Goal: Information Seeking & Learning: Learn about a topic

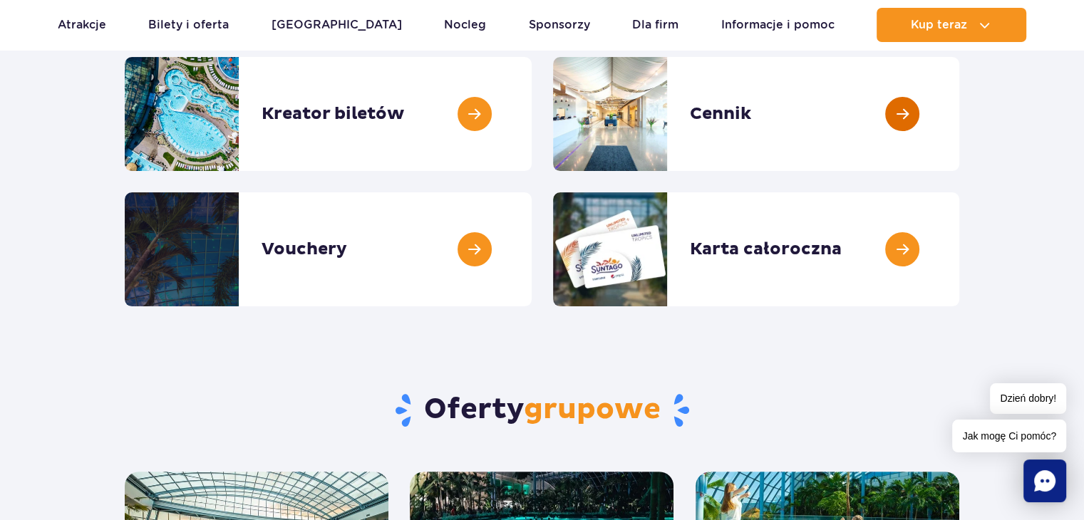
click at [959, 118] on link at bounding box center [959, 114] width 0 height 114
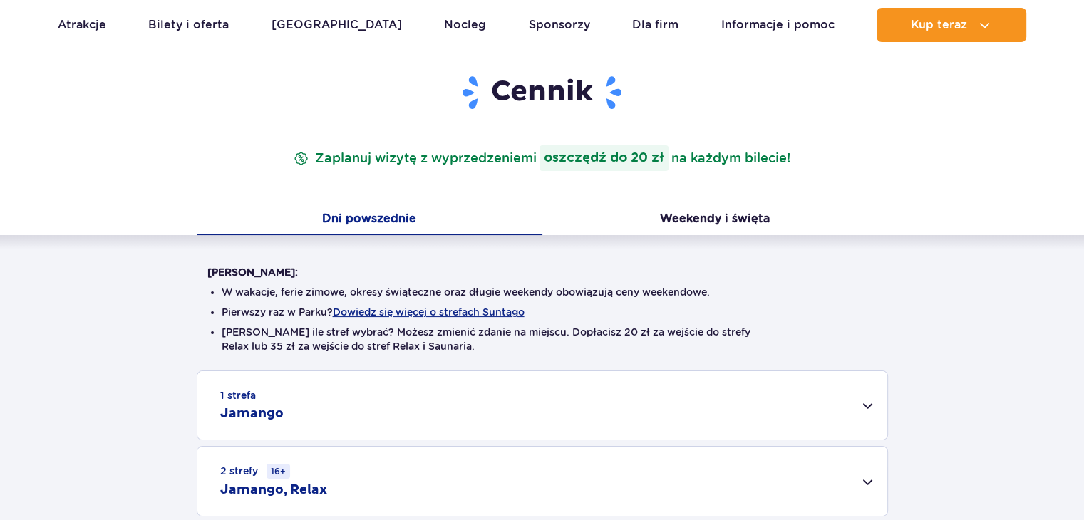
scroll to position [143, 0]
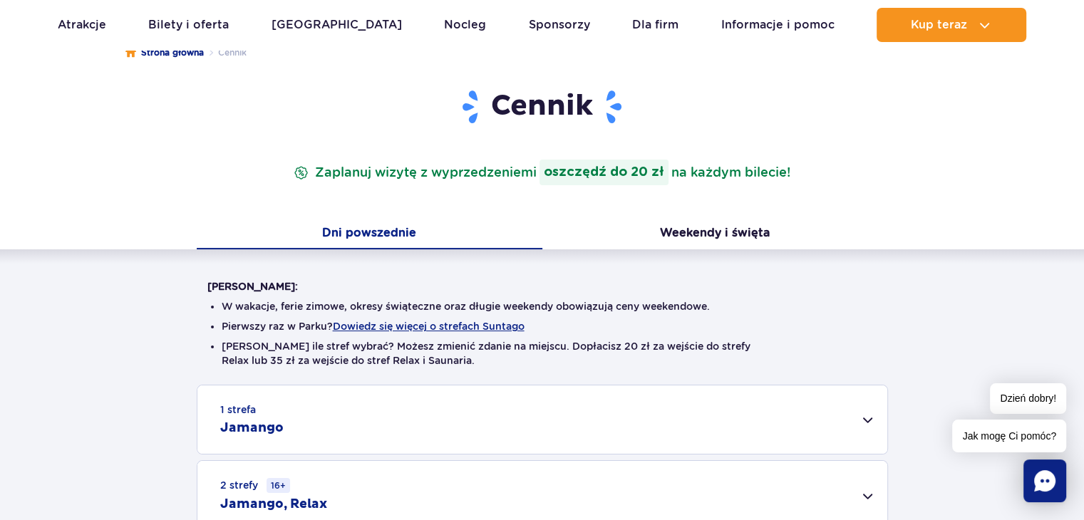
drag, startPoint x: 943, startPoint y: 216, endPoint x: 942, endPoint y: 224, distance: 8.6
click at [946, 229] on div "Cennik Zaplanuj wizytę z wyprzedzeniem i oszczędź do 20 zł na każdym bilecie! D…" at bounding box center [541, 372] width 1105 height 569
click at [941, 224] on div "Dni powszednie Weekendy i święta" at bounding box center [542, 234] width 1084 height 30
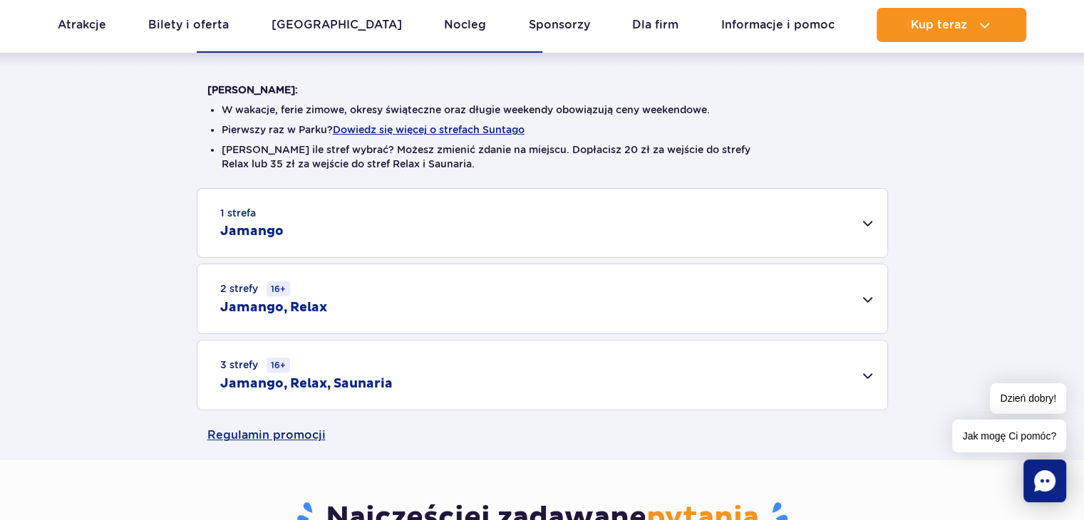
scroll to position [428, 0]
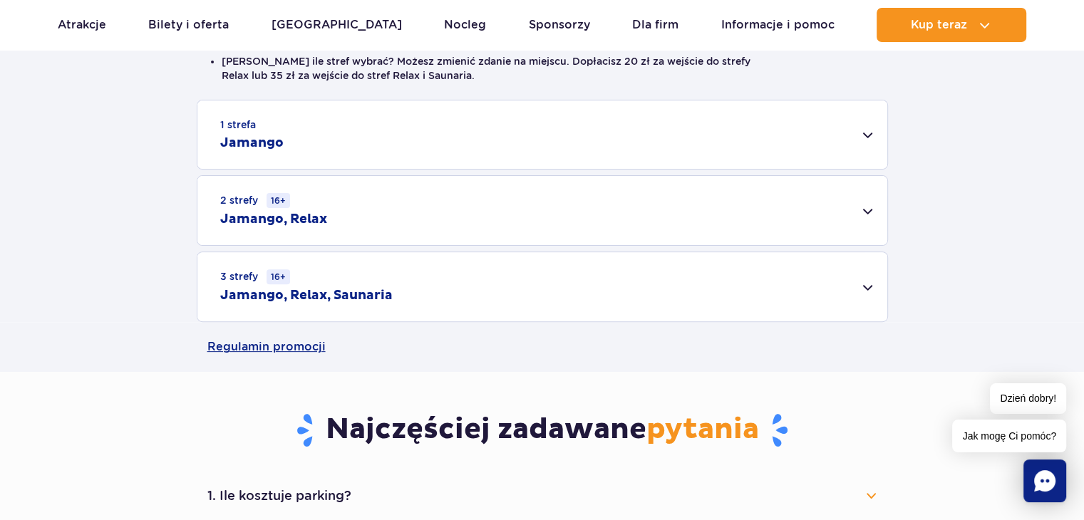
click at [735, 286] on div "3 strefy 16+ Jamango, Relax, Saunaria" at bounding box center [542, 286] width 690 height 69
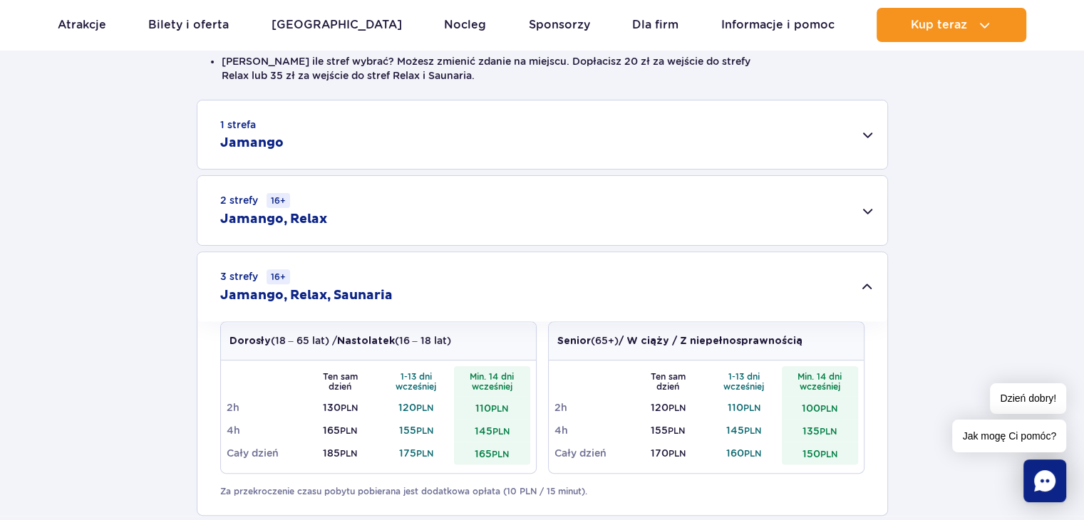
click at [773, 254] on div "3 strefy 16+ Jamango, Relax, Saunaria" at bounding box center [542, 286] width 690 height 69
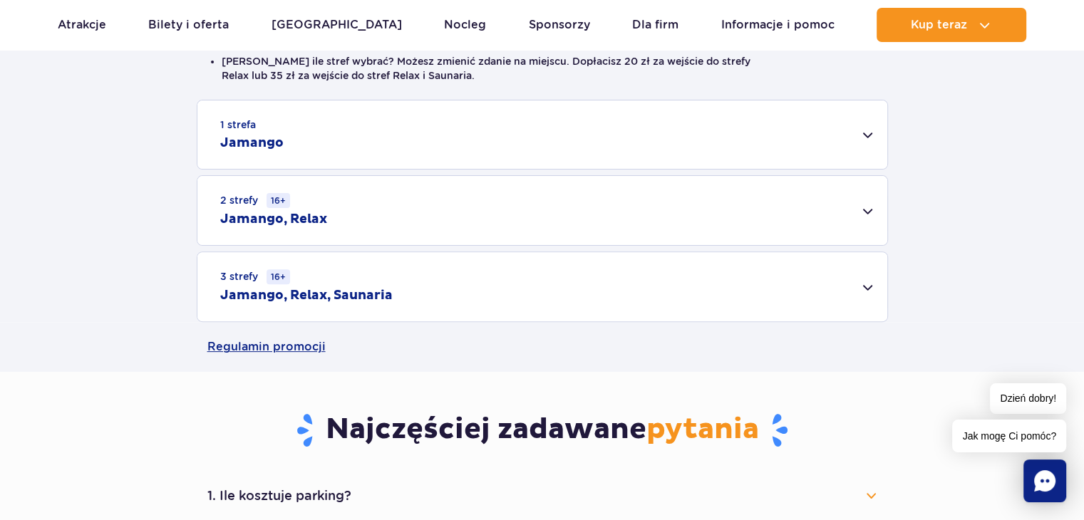
click at [771, 226] on div "2 strefy 16+ Jamango, Relax" at bounding box center [542, 210] width 690 height 69
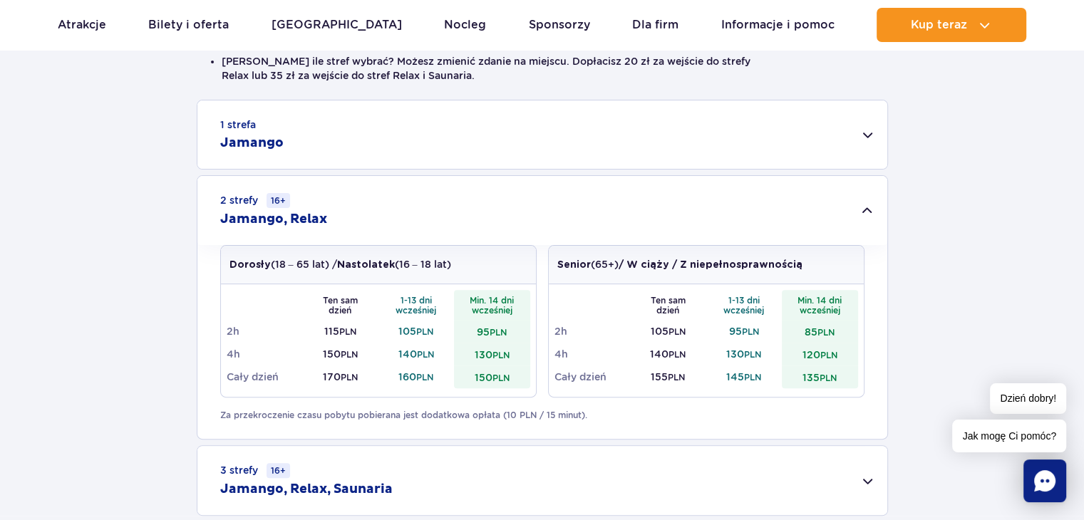
click at [778, 140] on div "1 strefa Jamango" at bounding box center [542, 134] width 690 height 68
click at [778, 134] on div "1 strefa Jamango" at bounding box center [542, 134] width 690 height 68
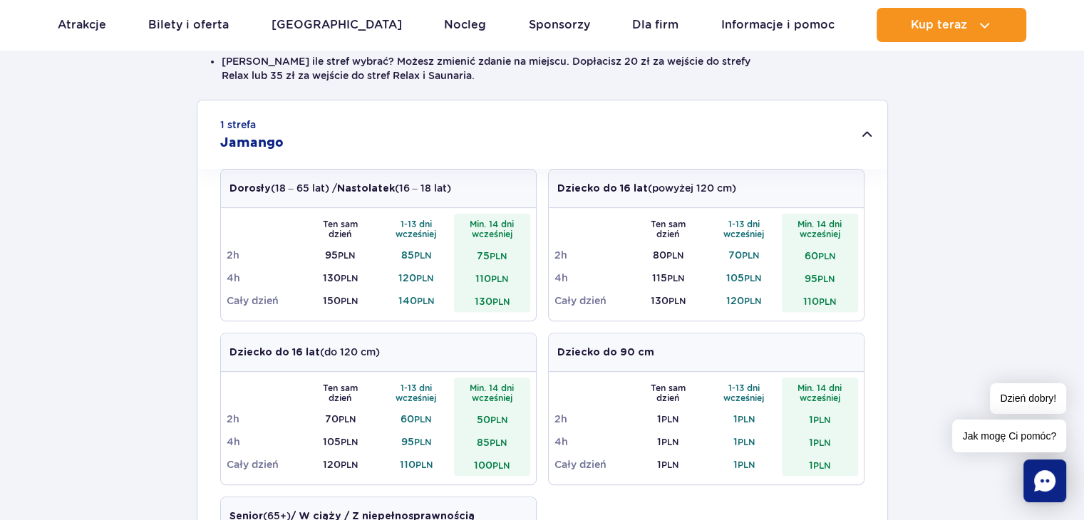
click at [778, 157] on div "1 strefa Jamango" at bounding box center [542, 134] width 690 height 68
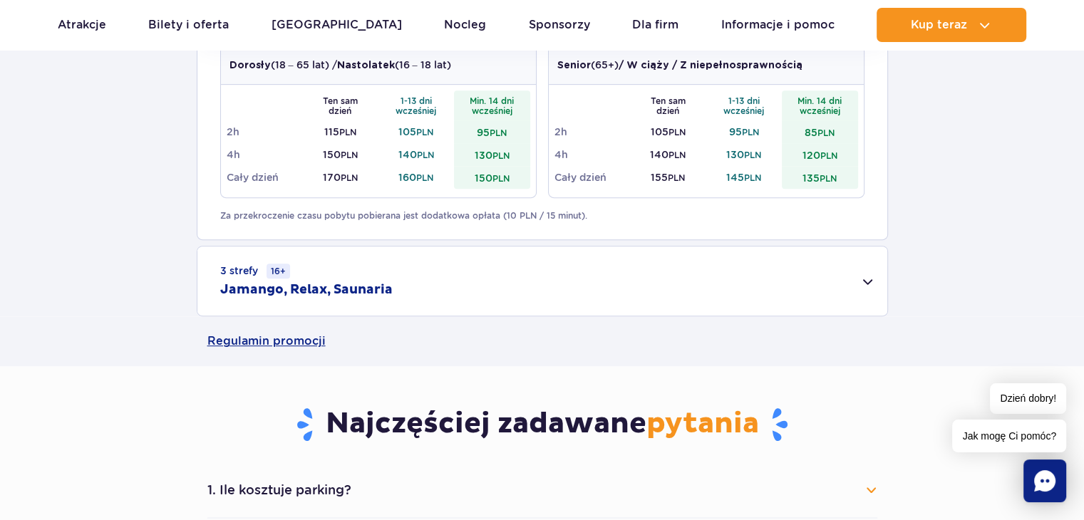
scroll to position [640, 0]
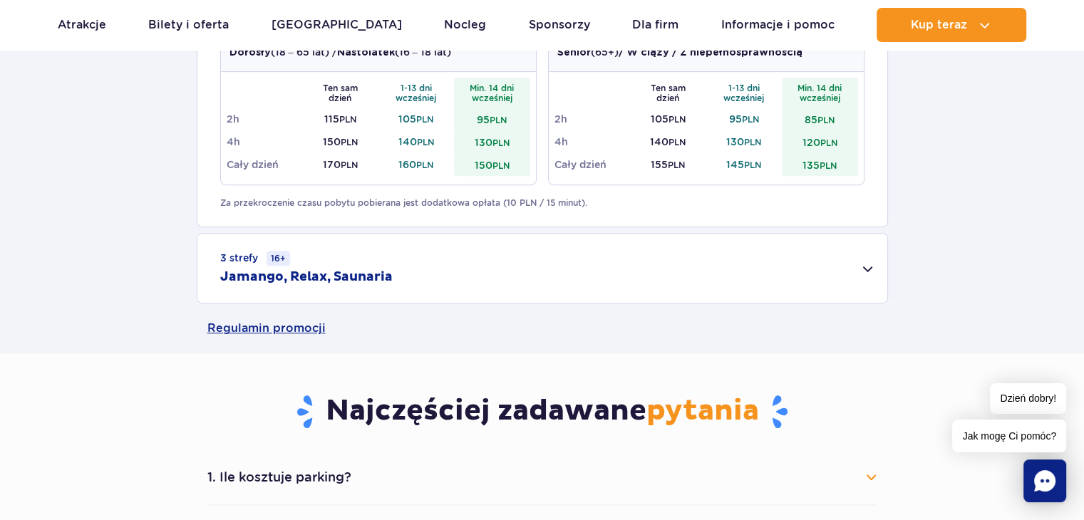
click at [630, 264] on div "3 strefy 16+ Jamango, Relax, Saunaria" at bounding box center [542, 268] width 690 height 69
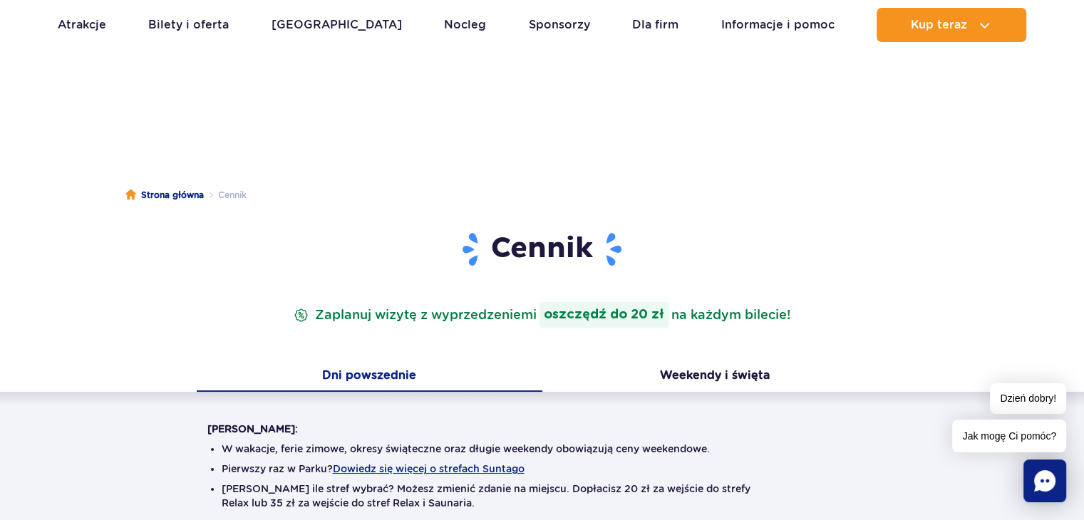
scroll to position [0, 0]
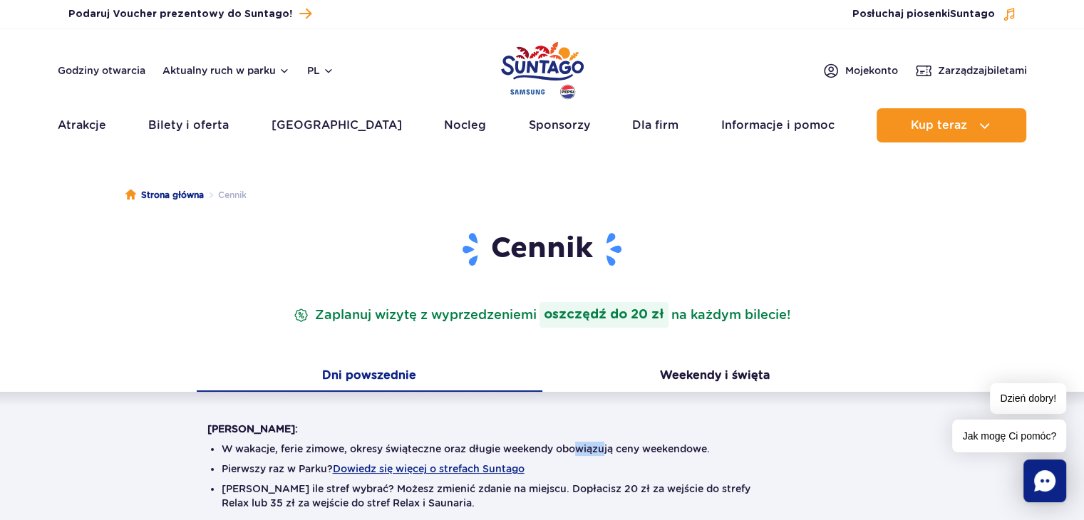
drag, startPoint x: 583, startPoint y: 441, endPoint x: 611, endPoint y: 446, distance: 28.2
click at [610, 447] on li "W wakacje, ferie zimowe, okresy świąteczne oraz długie weekendy obowiązują ceny…" at bounding box center [542, 449] width 641 height 14
drag, startPoint x: 682, startPoint y: 456, endPoint x: 692, endPoint y: 455, distance: 10.1
click at [688, 455] on ul "W wakacje, ferie zimowe, okresy świąteczne oraz długie weekendy obowiązują ceny…" at bounding box center [542, 481] width 670 height 91
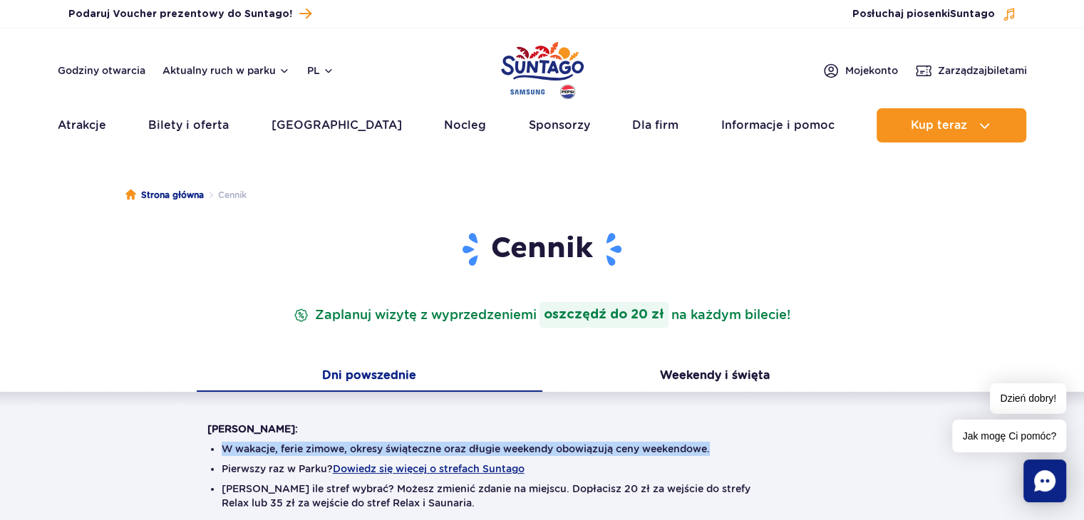
drag, startPoint x: 222, startPoint y: 445, endPoint x: 725, endPoint y: 444, distance: 502.4
click at [725, 444] on li "W wakacje, ferie zimowe, okresy świąteczne oraz długie weekendy obowiązują ceny…" at bounding box center [542, 449] width 641 height 14
click at [721, 444] on li "W wakacje, ferie zimowe, okresy świąteczne oraz długie weekendy obowiązują ceny…" at bounding box center [542, 449] width 641 height 14
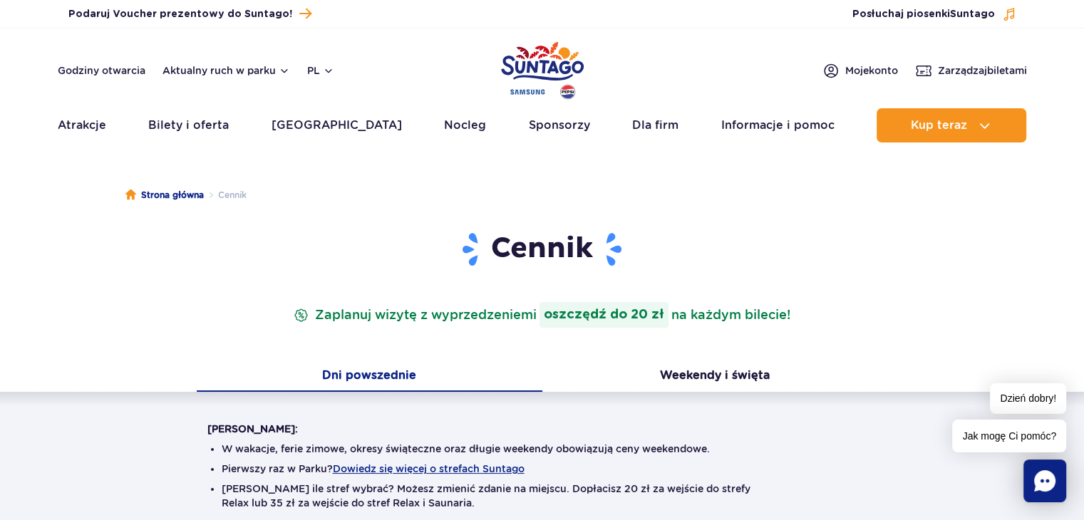
click at [539, 64] on img "Park of Poland" at bounding box center [542, 71] width 83 height 66
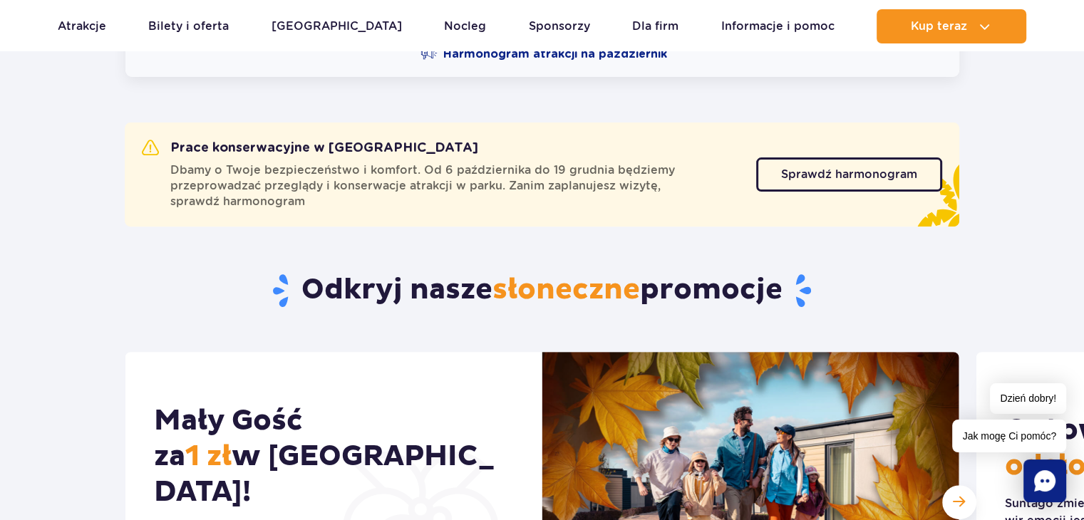
scroll to position [499, 0]
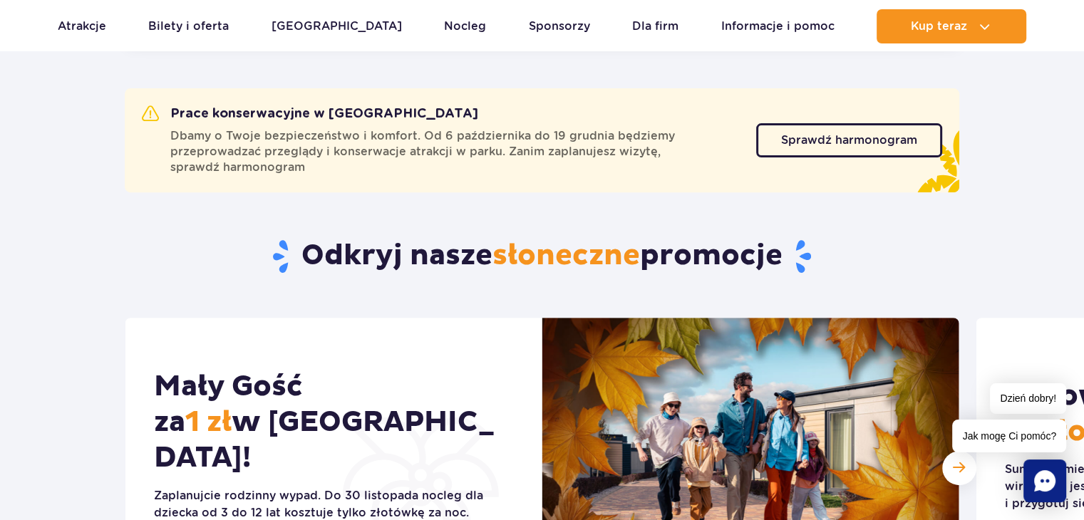
click at [812, 202] on div "Odkryj nasze słoneczne promocje" at bounding box center [542, 256] width 856 height 123
drag, startPoint x: 803, startPoint y: 197, endPoint x: 805, endPoint y: 206, distance: 8.8
click at [805, 206] on div "Odkryj nasze słoneczne promocje" at bounding box center [542, 256] width 856 height 123
drag, startPoint x: 502, startPoint y: 249, endPoint x: 832, endPoint y: 251, distance: 329.2
click at [832, 251] on h2 "Odkryj nasze słoneczne promocje" at bounding box center [542, 256] width 834 height 37
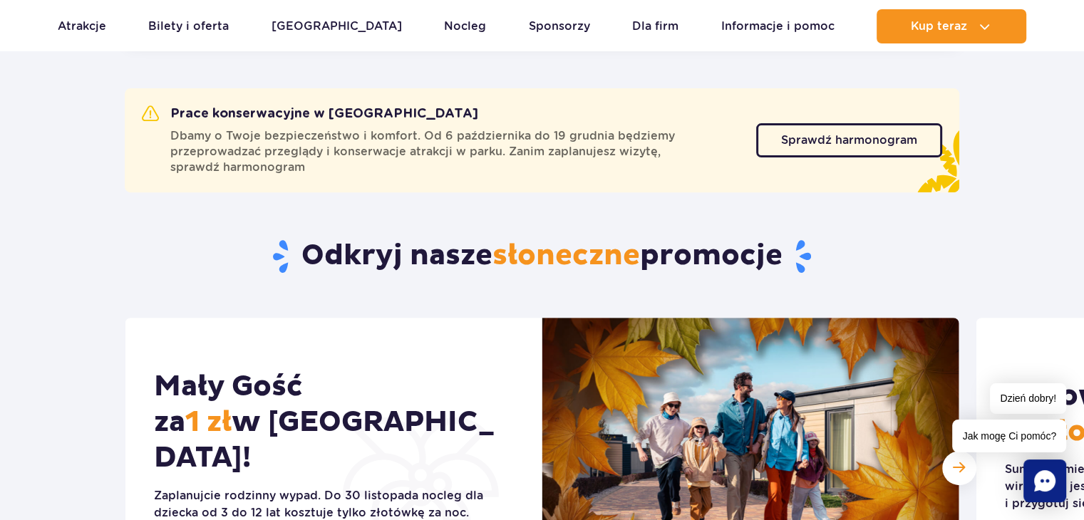
click at [832, 251] on h2 "Odkryj nasze słoneczne promocje" at bounding box center [542, 256] width 834 height 37
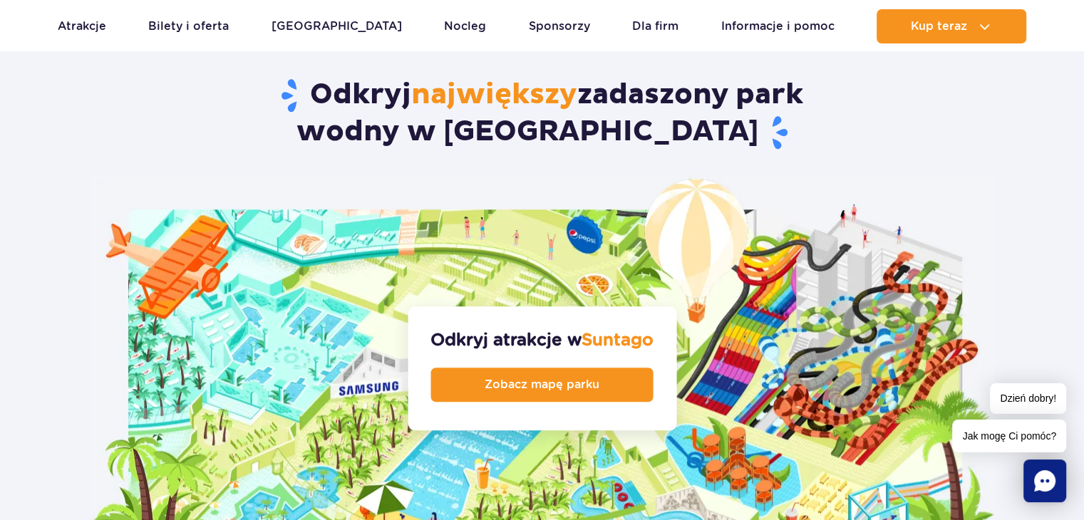
scroll to position [1496, 0]
